Goal: Information Seeking & Learning: Find specific fact

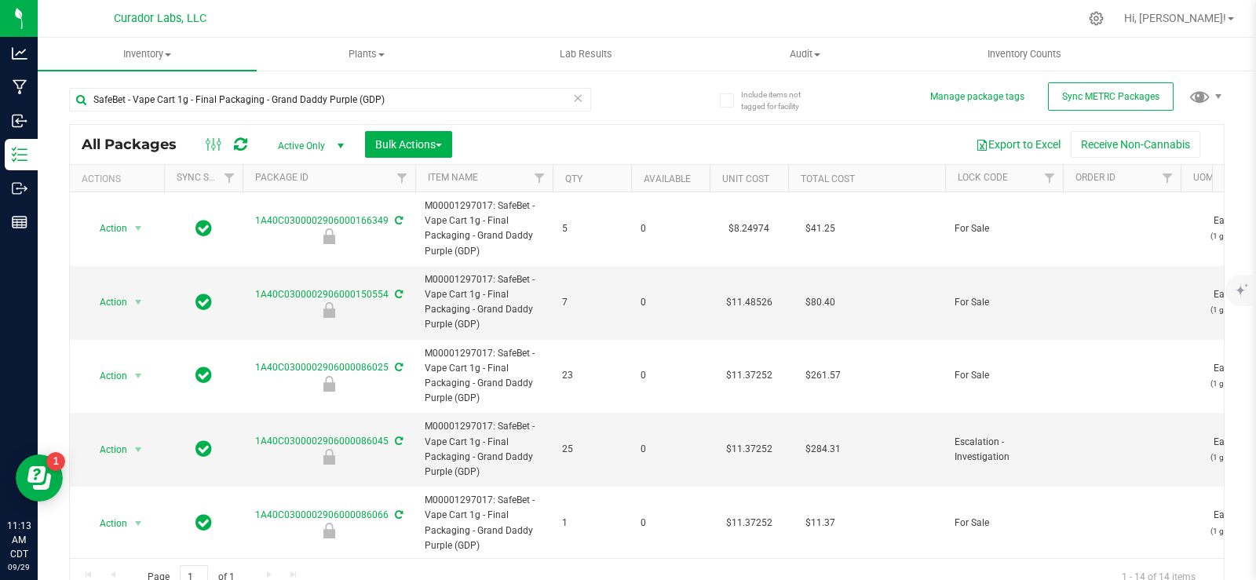
scroll to position [126, 0]
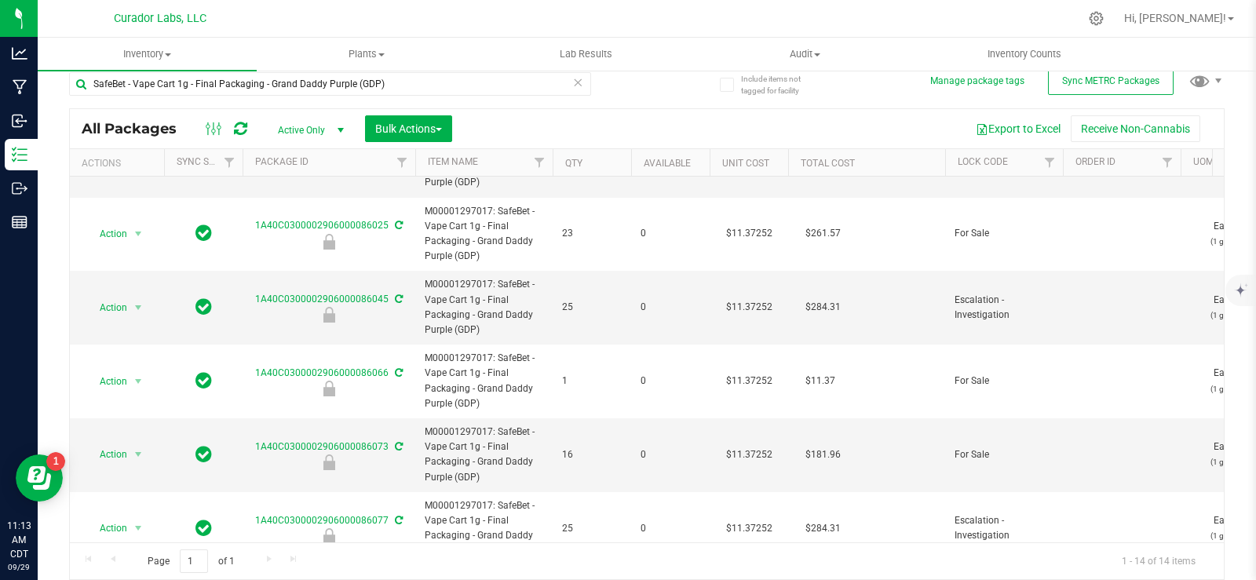
type input "SafeBet - Vape Cart 1g - Final Packaging - Grand Daddy Purple (GDP)"
click at [574, 86] on icon at bounding box center [577, 81] width 11 height 19
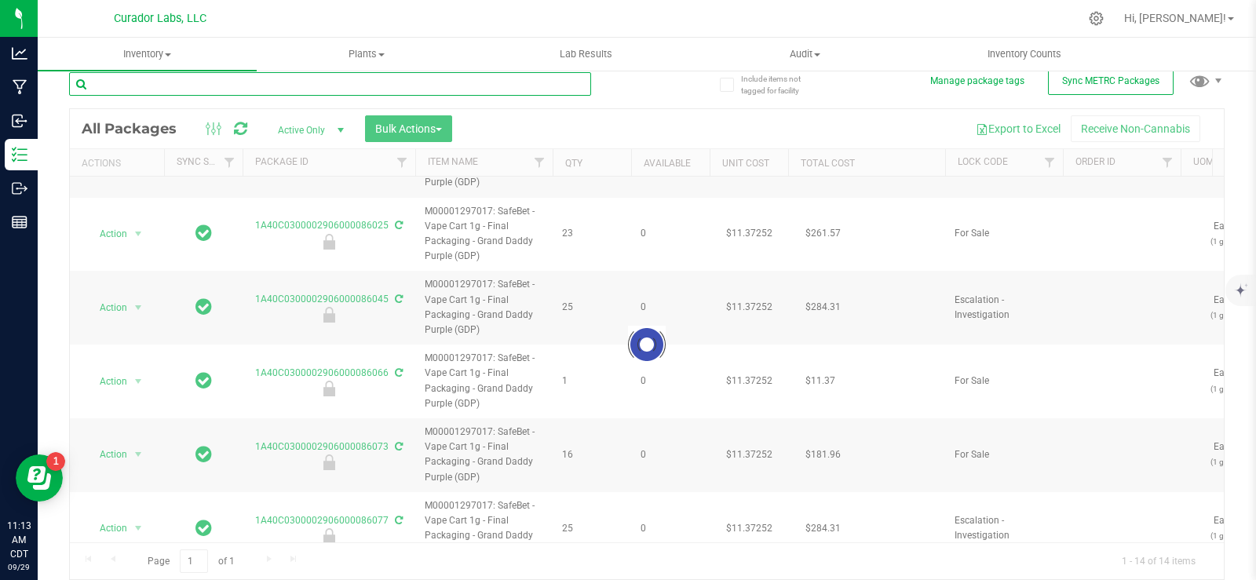
click at [492, 75] on input "text" at bounding box center [330, 84] width 522 height 24
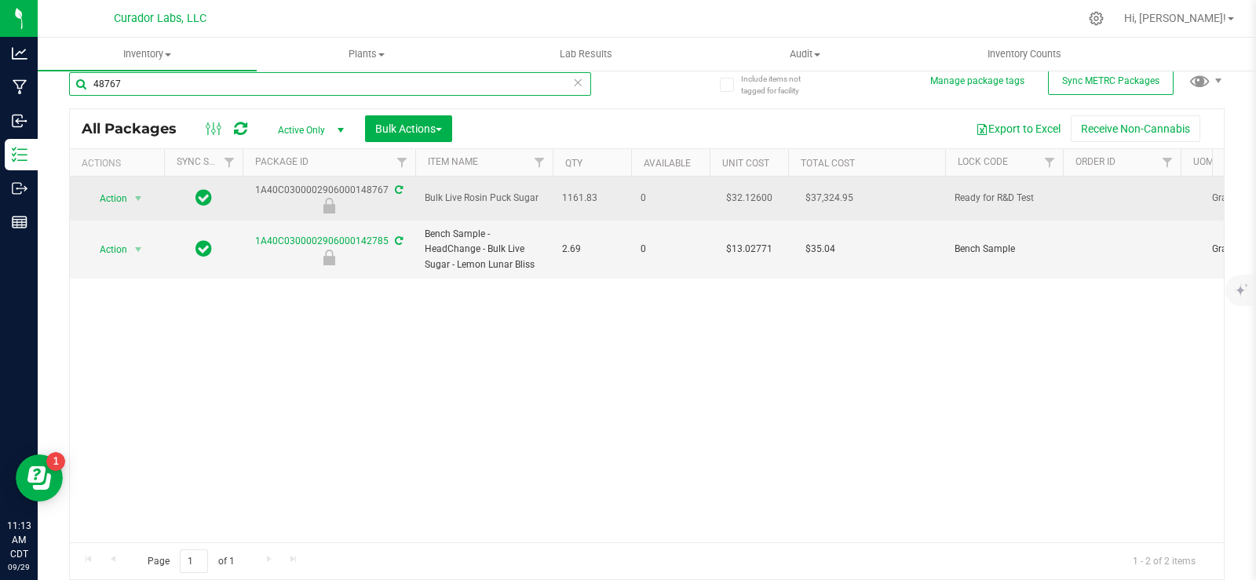
type input "48767"
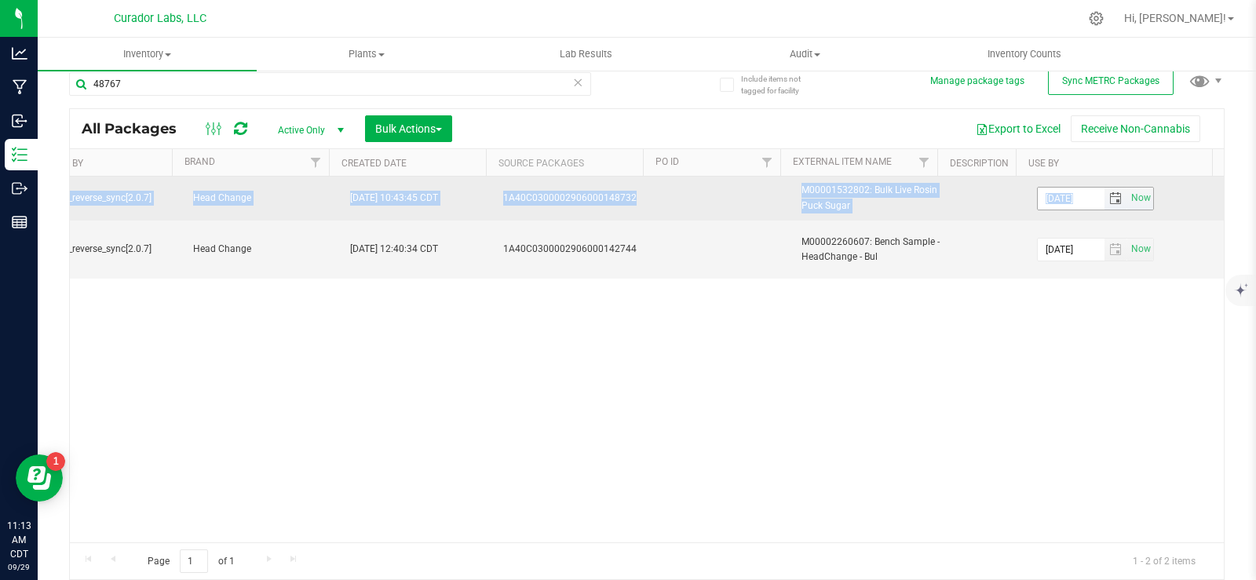
drag, startPoint x: 251, startPoint y: 189, endPoint x: 1047, endPoint y: 190, distance: 796.1
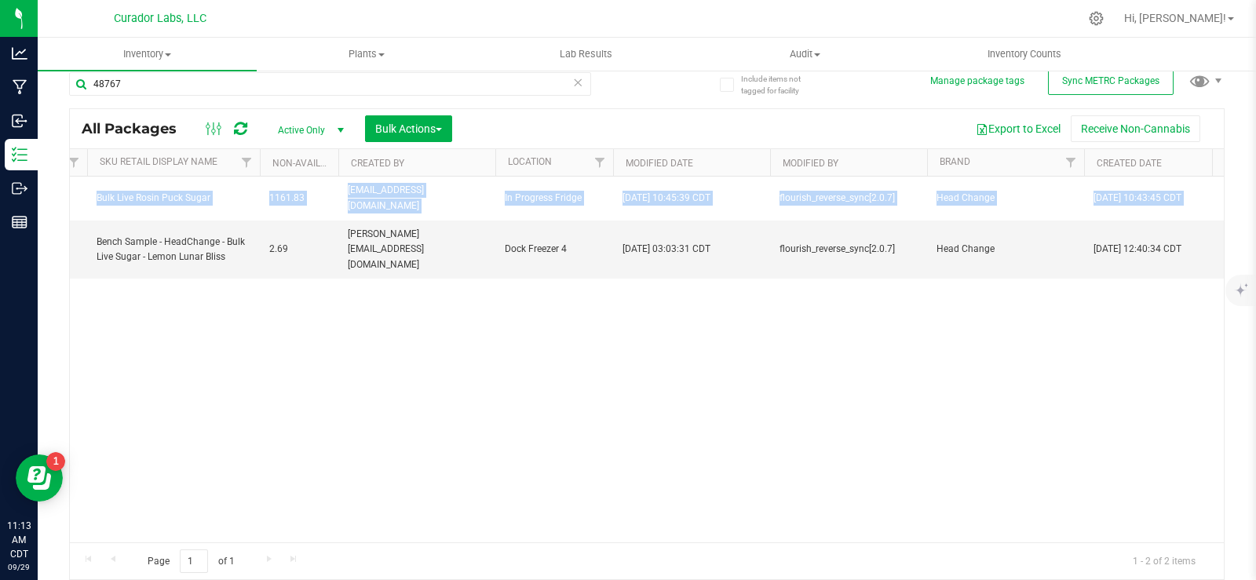
scroll to position [0, 1872]
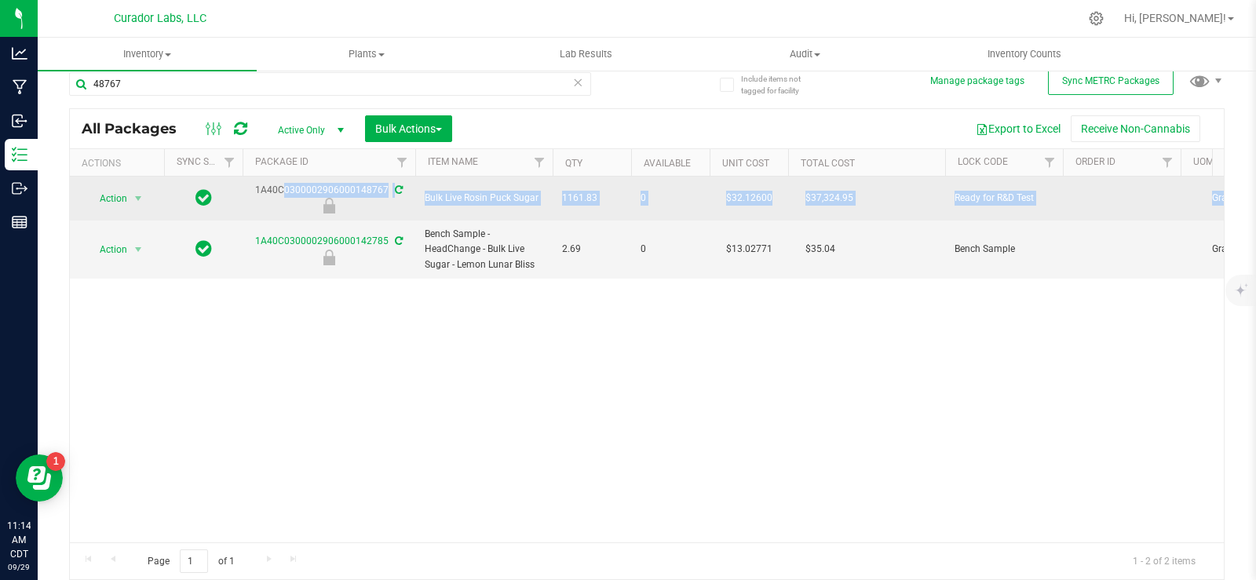
click at [246, 192] on div "1A40C0300002906000148767" at bounding box center [328, 198] width 177 height 31
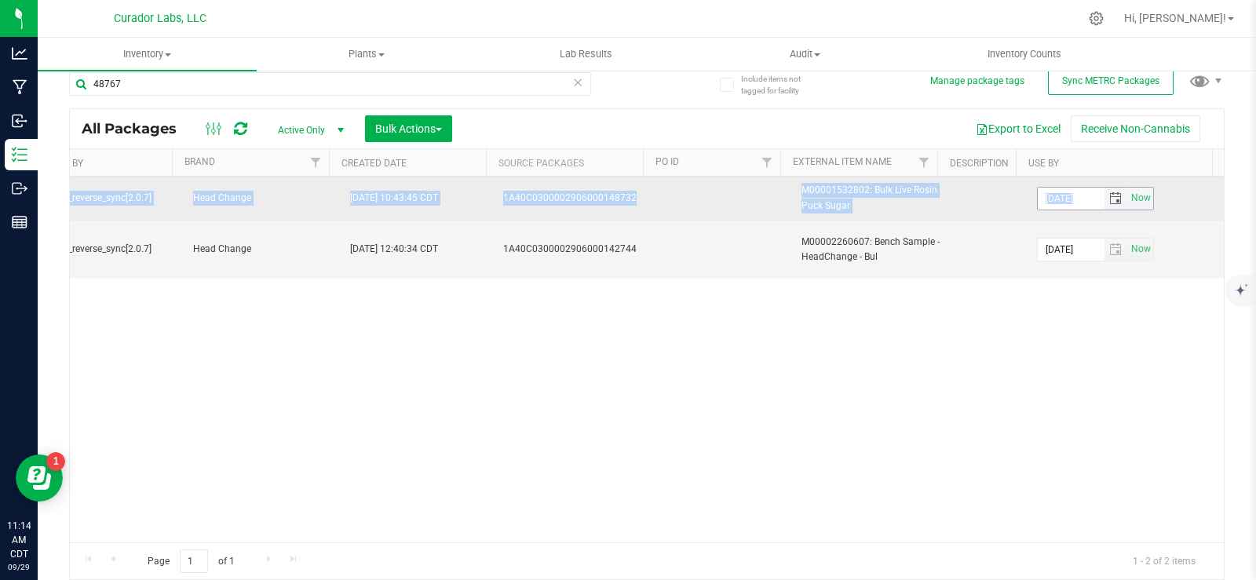
drag, startPoint x: 247, startPoint y: 189, endPoint x: 1087, endPoint y: 203, distance: 840.2
copy tr "1A40C0300002906000148767 Bulk Live Rosin Puck Sugar 1161.83 0 $32.12600 $37,324…"
